Goal: Entertainment & Leisure: Consume media (video, audio)

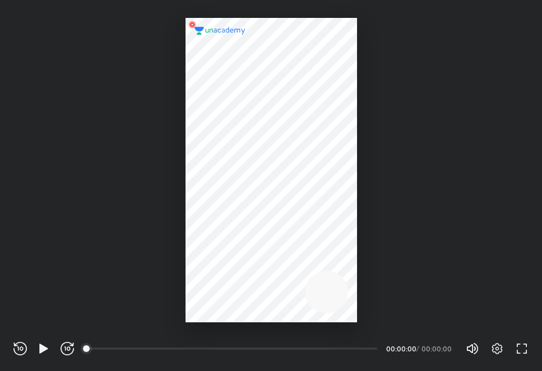
scroll to position [371, 542]
click at [45, 347] on icon "button" at bounding box center [43, 348] width 13 height 13
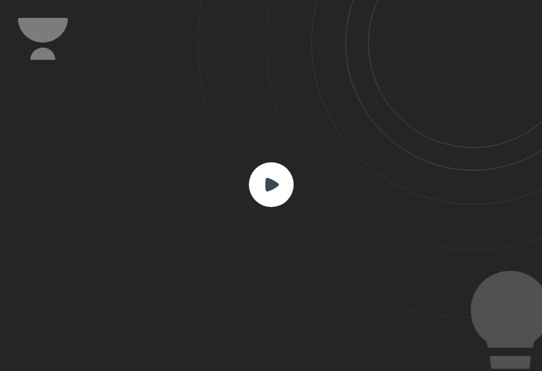
click at [281, 192] on rect at bounding box center [271, 184] width 45 height 45
click at [283, 194] on rect at bounding box center [271, 184] width 45 height 45
click at [281, 188] on rect at bounding box center [271, 184] width 45 height 45
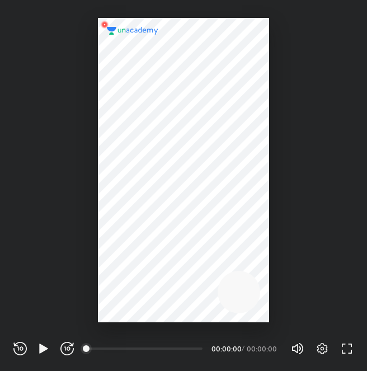
scroll to position [371, 367]
click at [43, 345] on icon "button" at bounding box center [43, 348] width 13 height 13
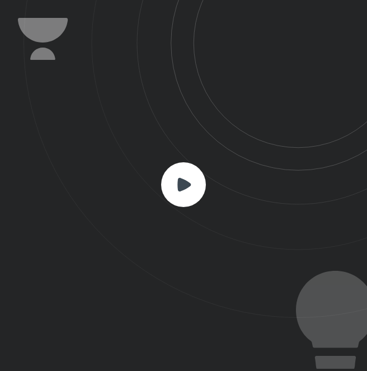
click at [178, 197] on rect at bounding box center [183, 184] width 45 height 45
click at [175, 188] on rect at bounding box center [183, 184] width 45 height 45
click at [176, 187] on rect at bounding box center [183, 184] width 45 height 45
